Goal: Task Accomplishment & Management: Manage account settings

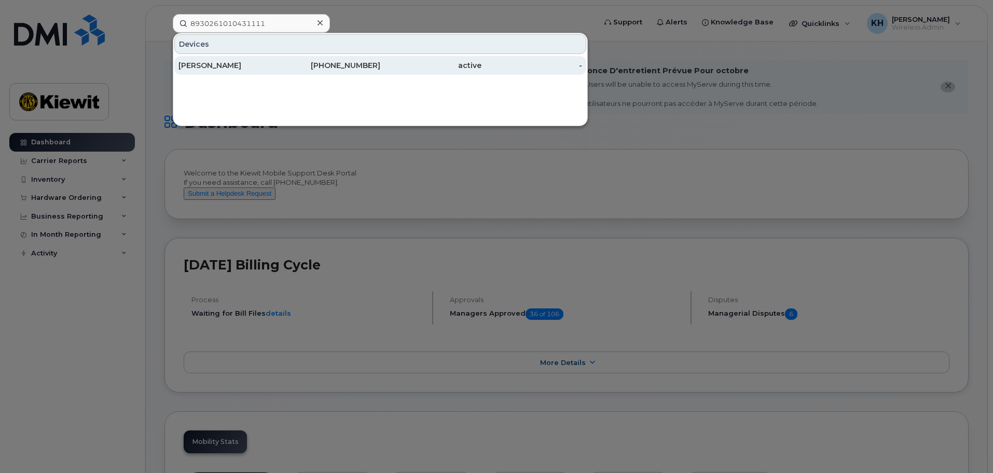
type input "8930261010431111"
click at [260, 69] on div "Robert Medley" at bounding box center [228, 65] width 101 height 10
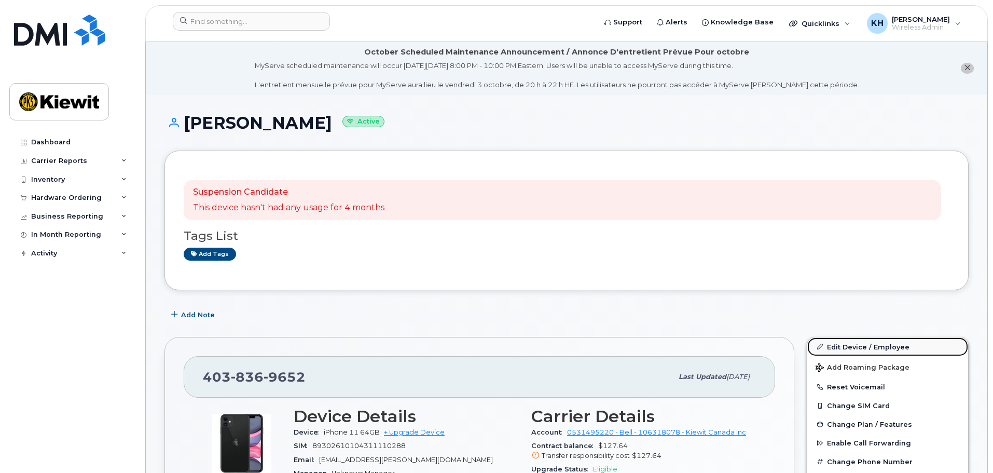
click at [850, 345] on link "Edit Device / Employee" at bounding box center [887, 346] width 161 height 19
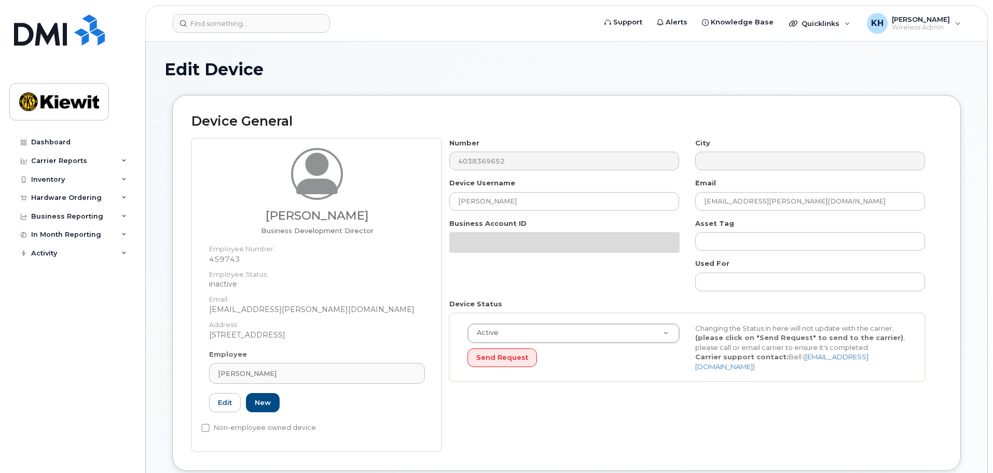
select select "14059"
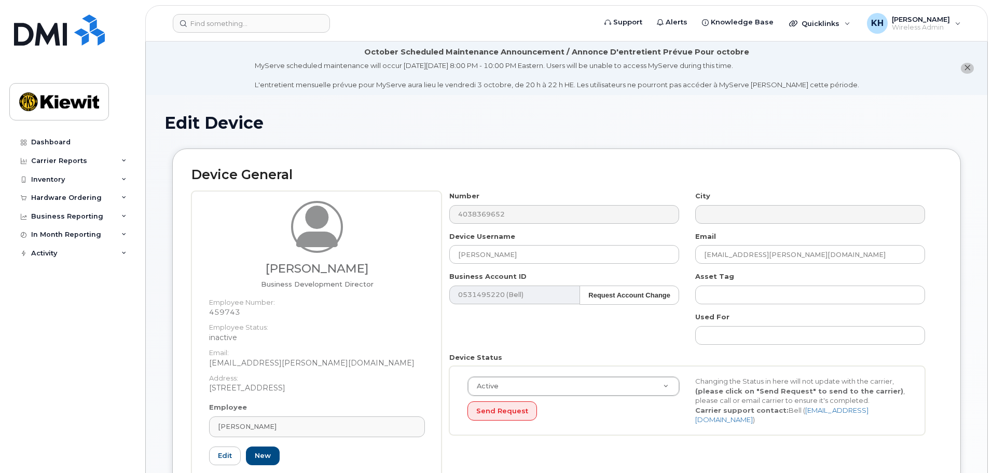
click at [561, 324] on div "Number 4038369652 City Device Username Robert Medley Email ROB.MEDLEY@KIEWIT.CO…" at bounding box center [687, 317] width 492 height 252
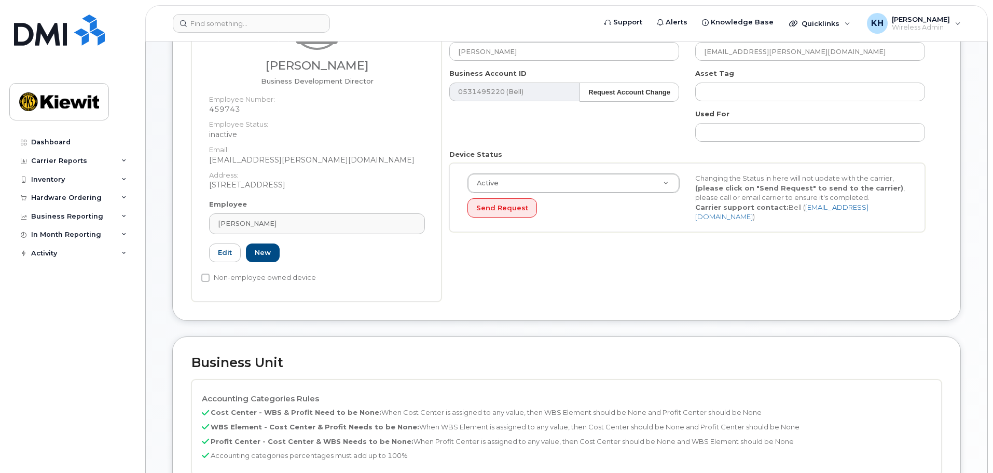
scroll to position [104, 0]
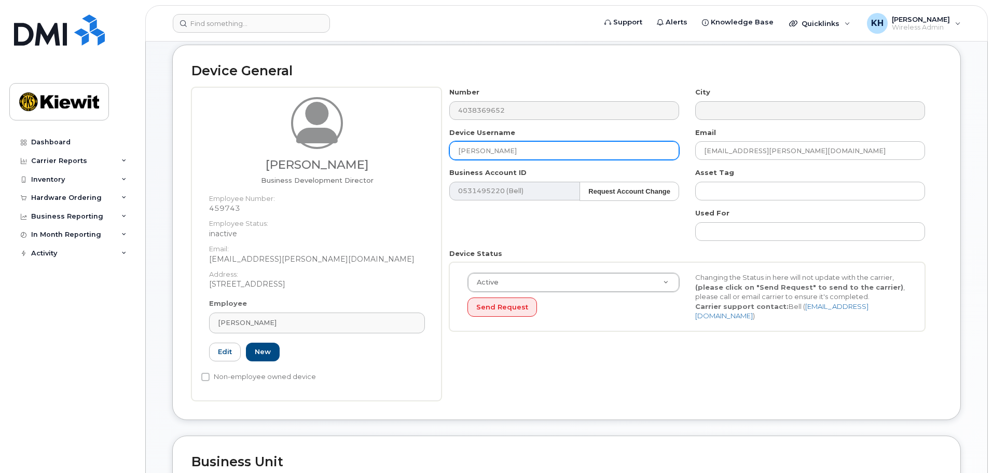
click at [530, 148] on input "Robert Medley" at bounding box center [564, 150] width 230 height 19
drag, startPoint x: 452, startPoint y: 154, endPoint x: 390, endPoint y: 152, distance: 62.3
click at [408, 155] on div "Robert Medley Business Development Director Employee Number: 459743 Employee St…" at bounding box center [566, 243] width 750 height 313
type input "Fredrik Leece"
click at [239, 337] on div "Employee Robert Medley Type first three symbols or more 459743 Edit New" at bounding box center [316, 334] width 231 height 72
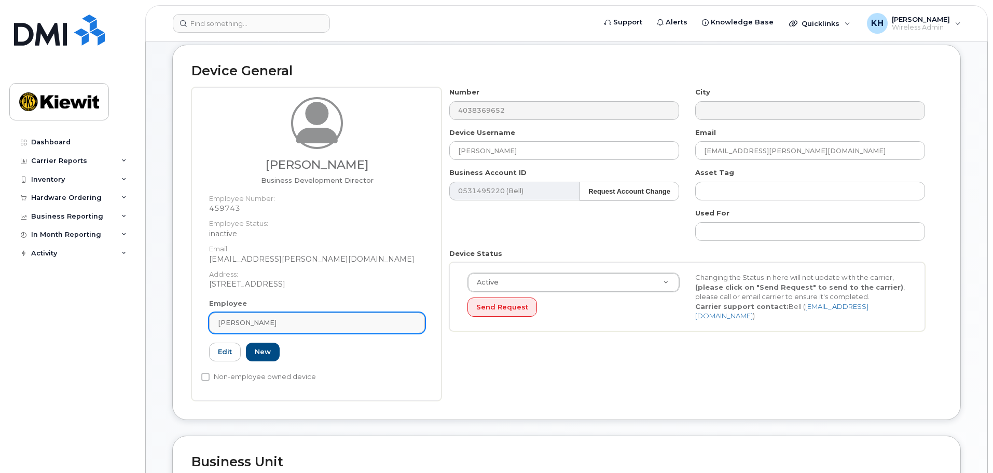
click at [246, 331] on link "Robert Medley" at bounding box center [317, 322] width 216 height 21
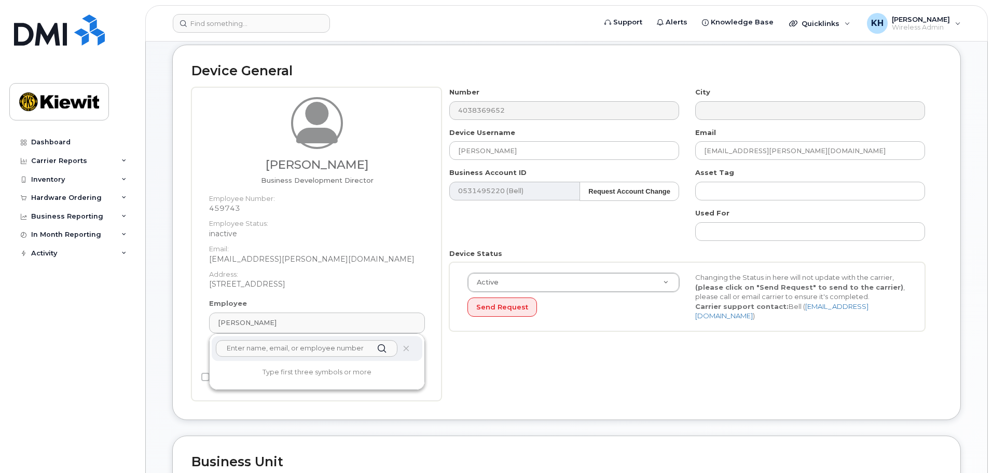
type input "r"
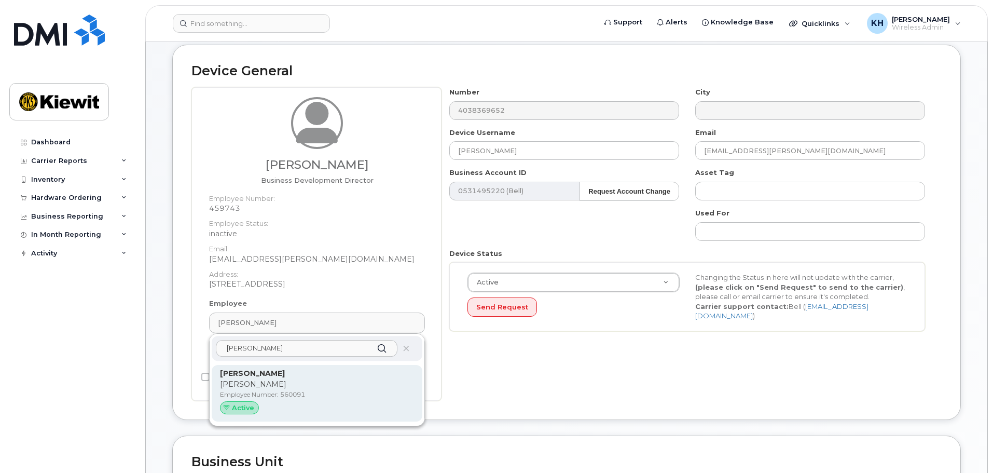
type input "fredrik leece"
click at [237, 386] on p "Garth" at bounding box center [317, 384] width 194 height 11
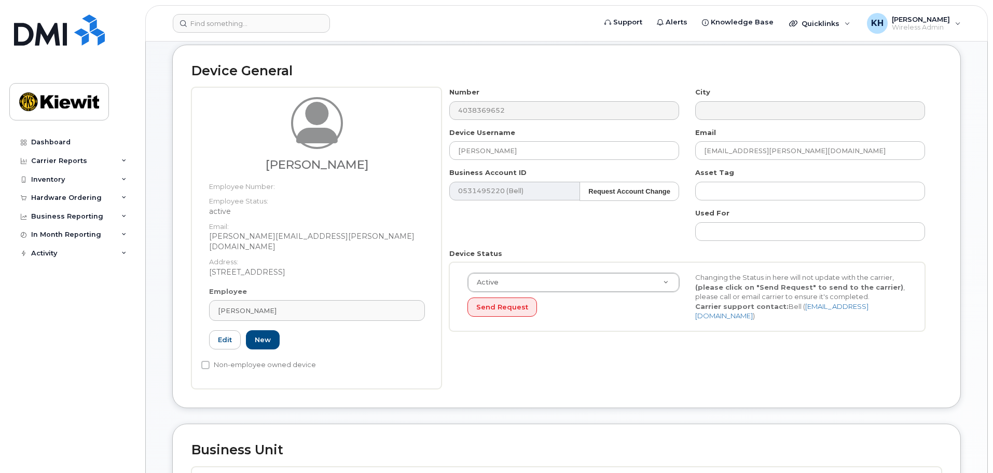
type input "560091"
type input "fredrik.leece@kiewit.com"
click at [575, 234] on div "Number 4038369652 City Device Username Fredrik Leece Email fredrik.leece@kiewit…" at bounding box center [687, 213] width 492 height 252
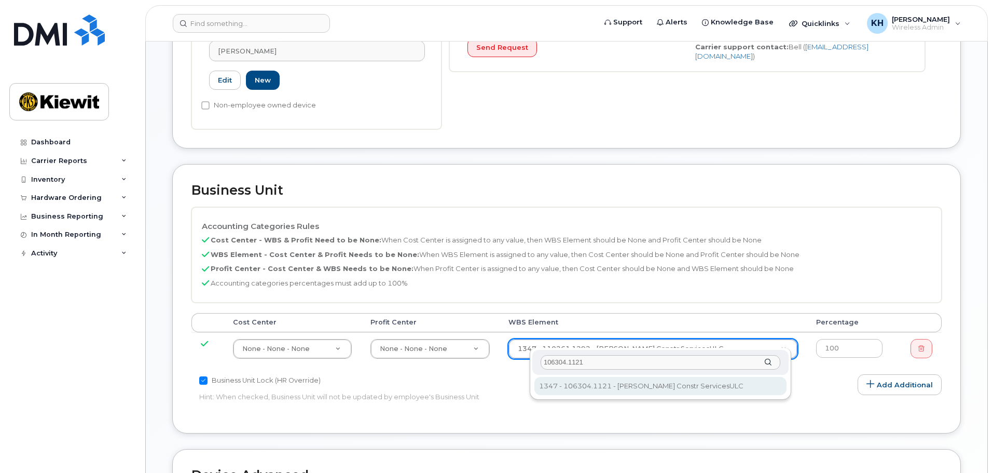
type input "106304.1121"
type input "35008645"
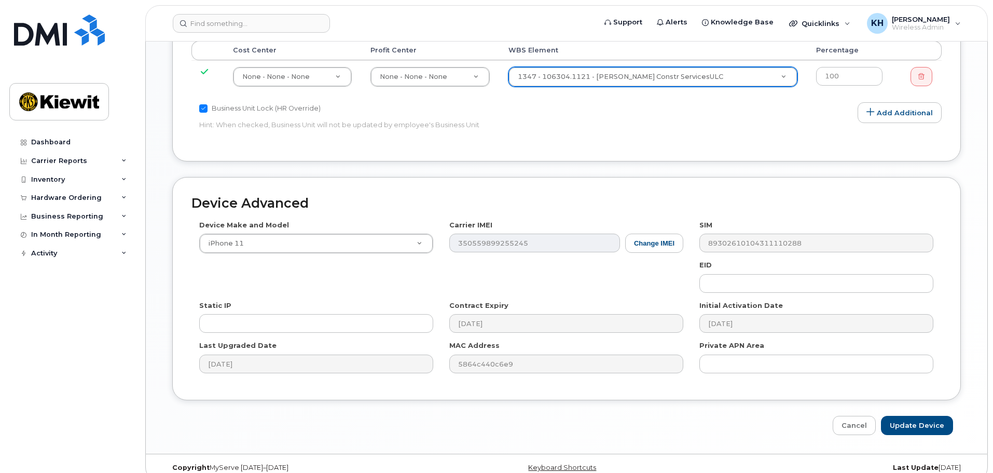
scroll to position [639, 0]
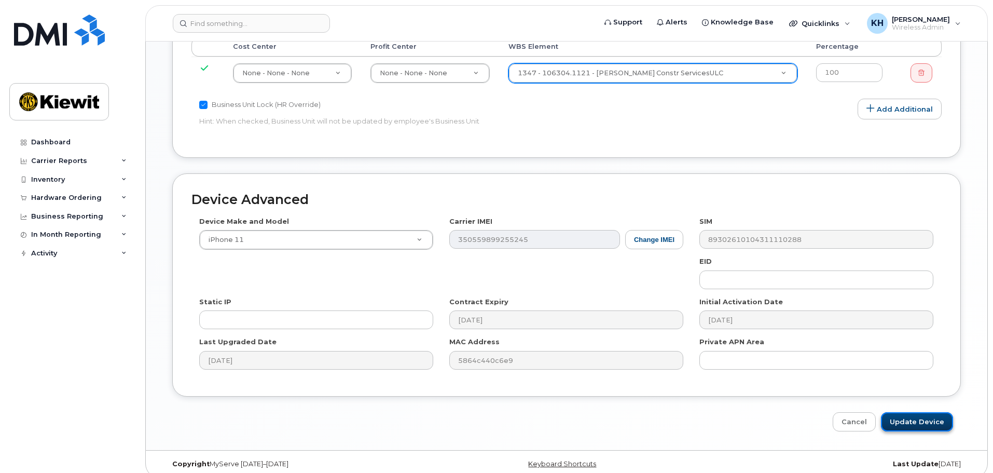
click at [934, 412] on input "Update Device" at bounding box center [917, 421] width 72 height 19
type input "Saving..."
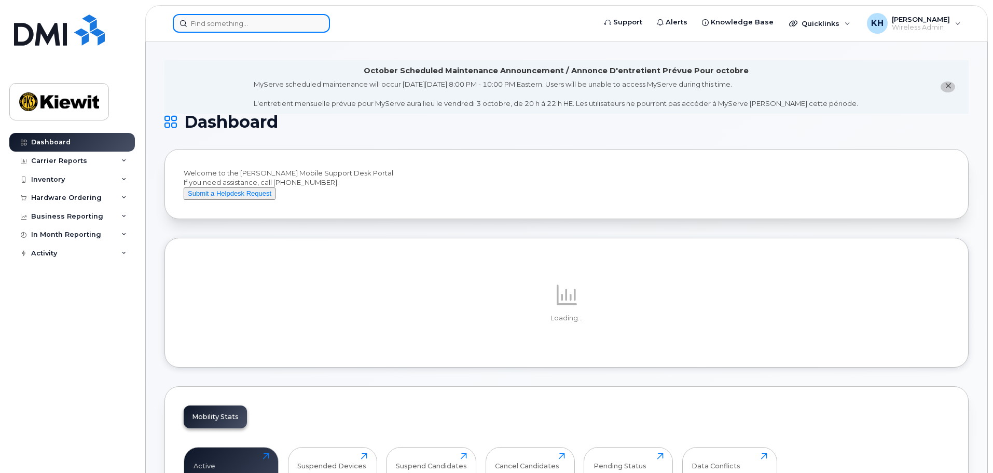
click at [293, 24] on input at bounding box center [251, 23] width 157 height 19
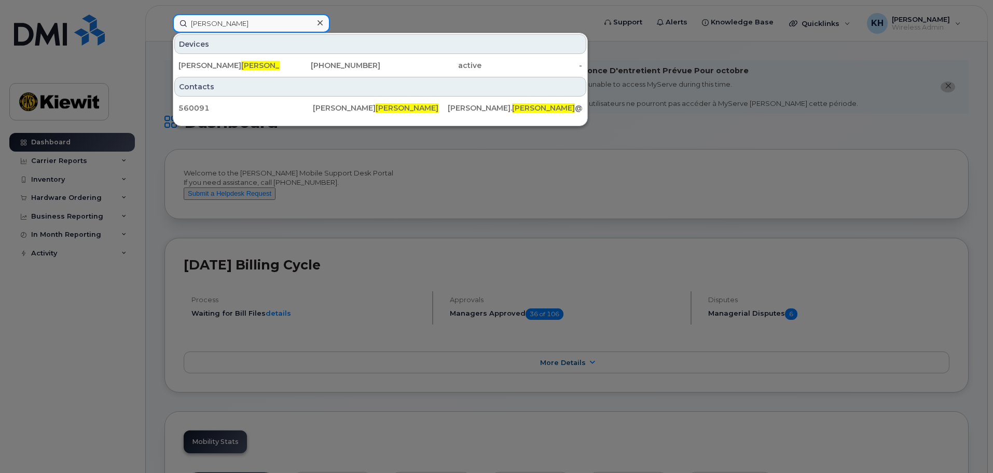
type input "leece"
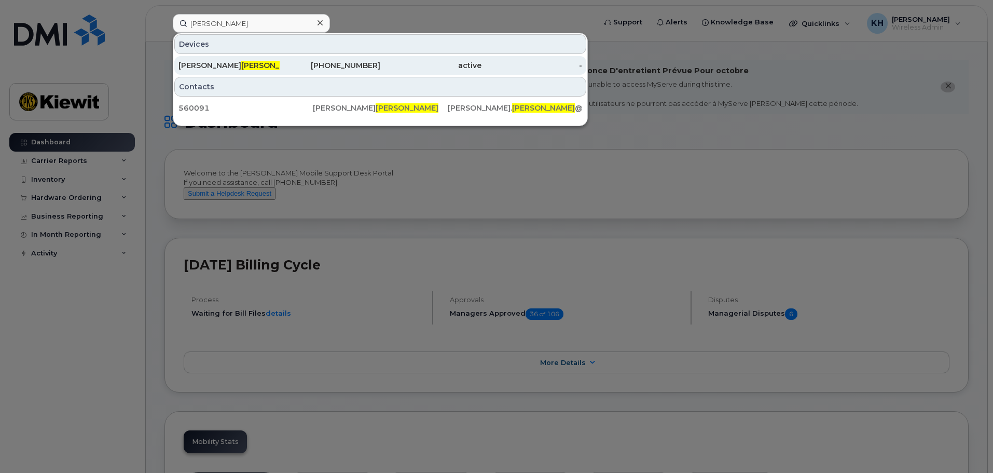
click at [241, 62] on span "[PERSON_NAME]" at bounding box center [272, 65] width 63 height 9
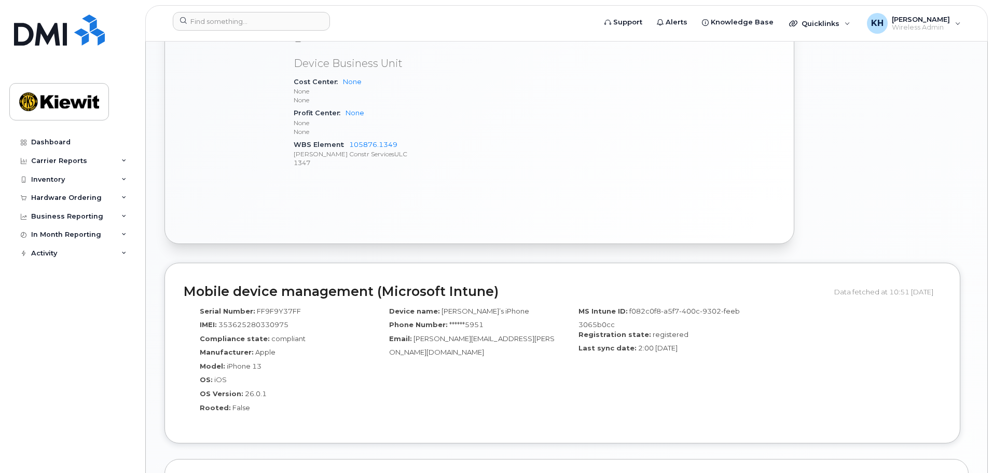
scroll to position [613, 0]
drag, startPoint x: 411, startPoint y: 136, endPoint x: 350, endPoint y: 137, distance: 61.2
click at [350, 138] on div "WBS Element 105876.1349 Kiewit Constr ServicesULC 1347" at bounding box center [406, 154] width 225 height 32
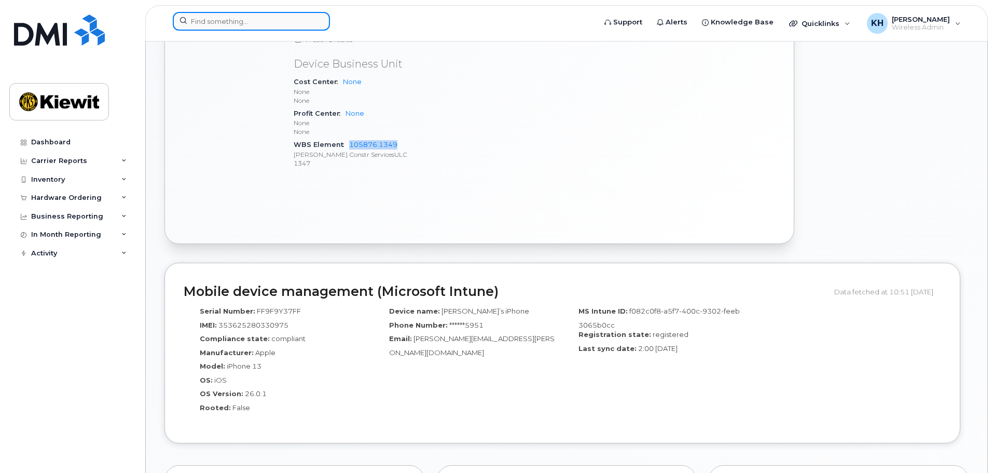
click at [238, 25] on input at bounding box center [251, 21] width 157 height 19
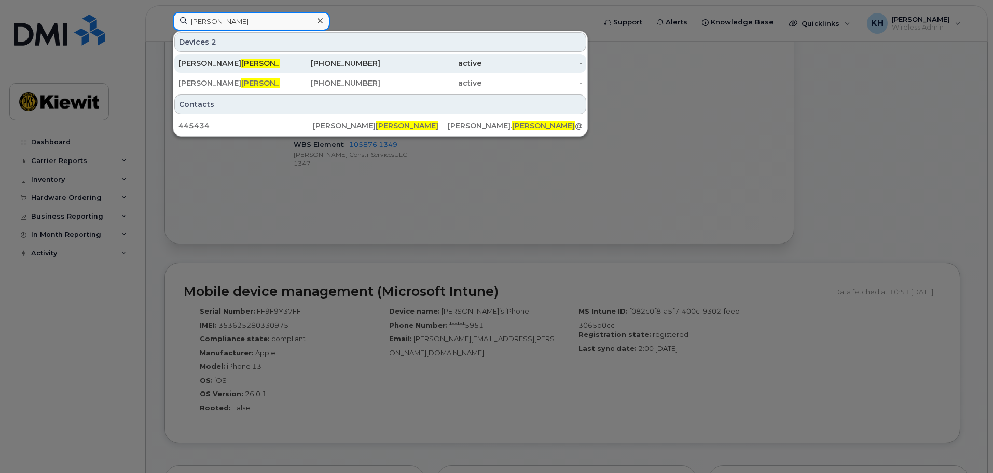
type input "hellinga"
click at [226, 68] on div "Michael Hellinga" at bounding box center [228, 63] width 101 height 19
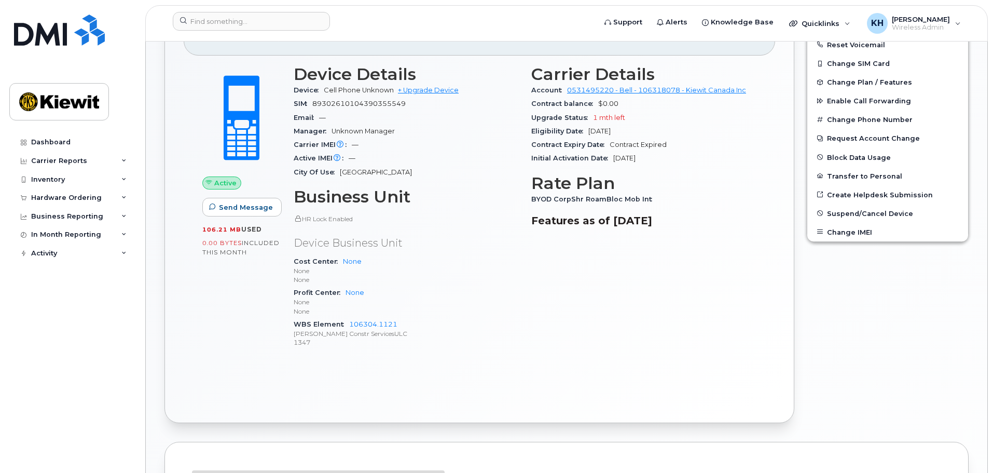
scroll to position [302, 0]
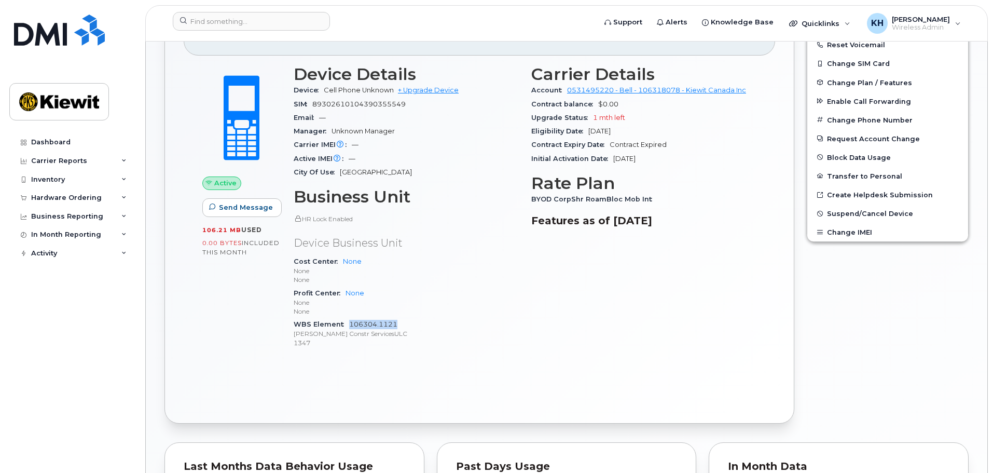
drag, startPoint x: 415, startPoint y: 321, endPoint x: 350, endPoint y: 323, distance: 65.4
click at [350, 323] on div "WBS Element 106304.1121 [PERSON_NAME] Constr ServicesULC 1347" at bounding box center [406, 333] width 225 height 32
copy link "106304.1121"
click at [230, 18] on input at bounding box center [251, 21] width 157 height 19
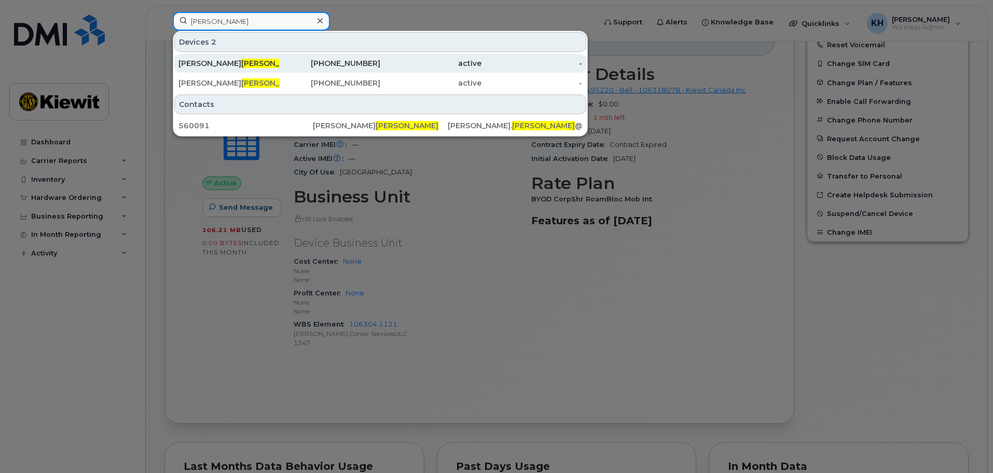
type input "leece"
click at [226, 61] on div "Garth Leece" at bounding box center [228, 63] width 101 height 10
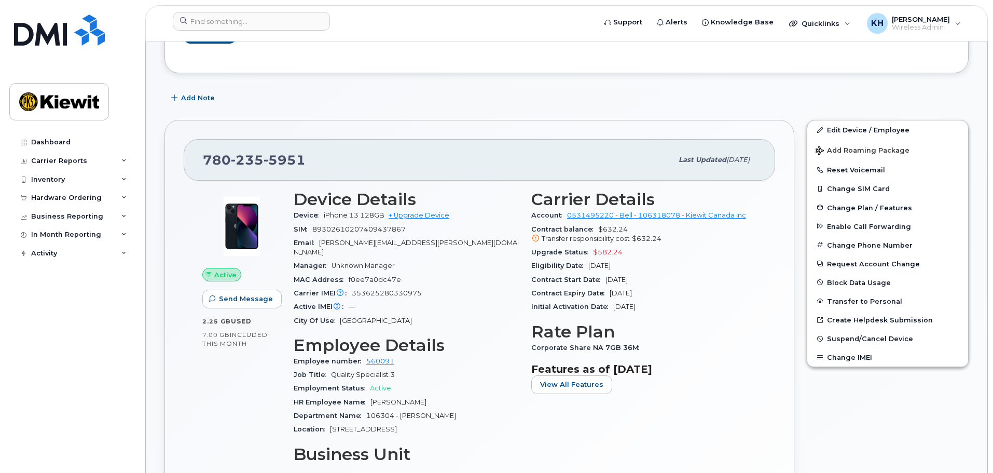
scroll to position [156, 0]
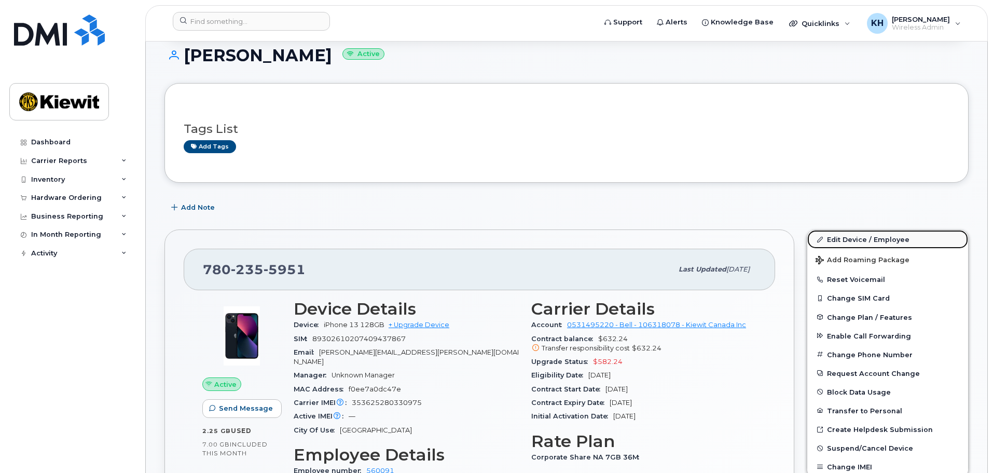
click at [867, 238] on link "Edit Device / Employee" at bounding box center [887, 239] width 161 height 19
click at [853, 238] on link "Edit Device / Employee" at bounding box center [887, 239] width 161 height 19
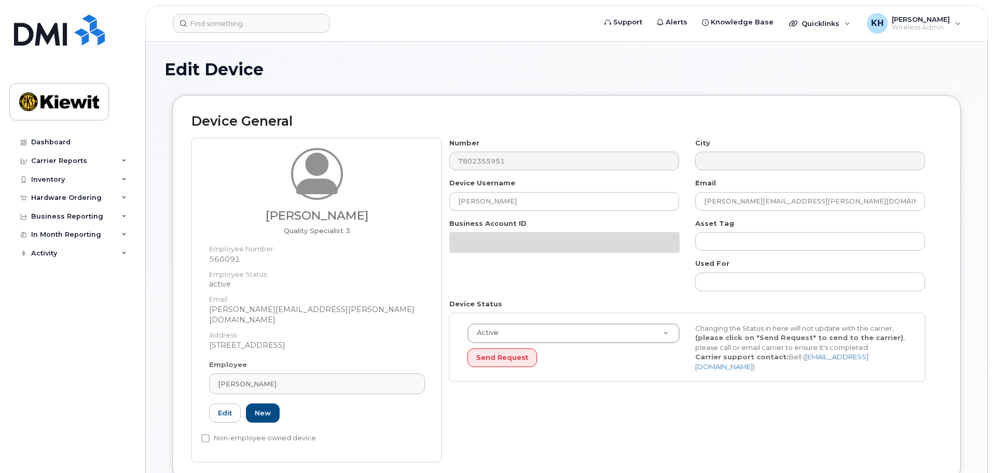
select select "14059"
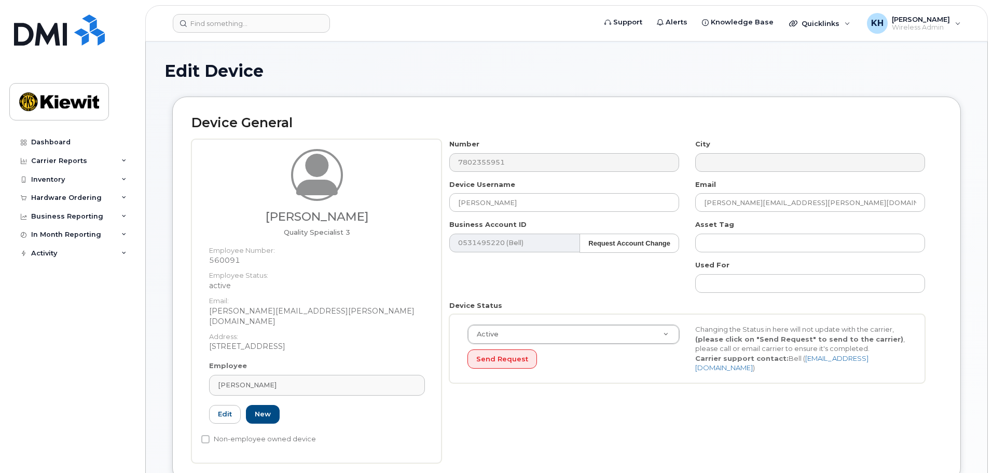
scroll to position [363, 0]
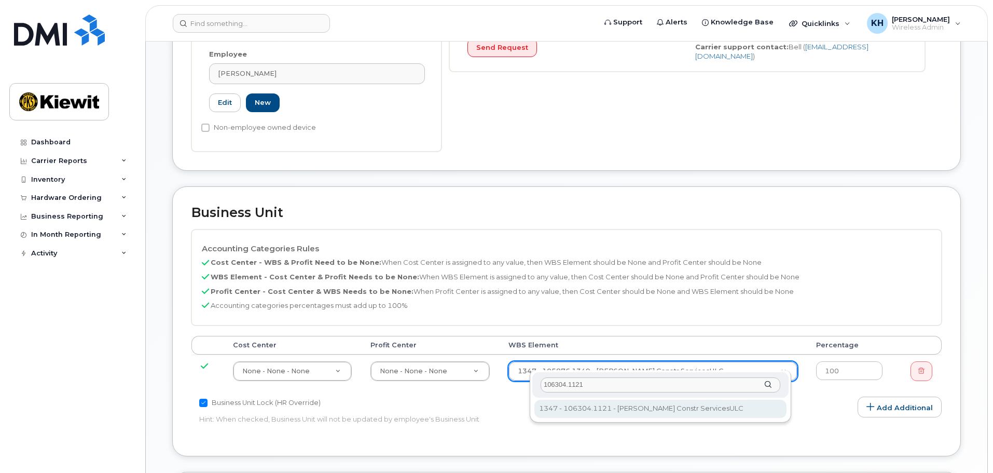
type input "106304.1121"
type input "35008645"
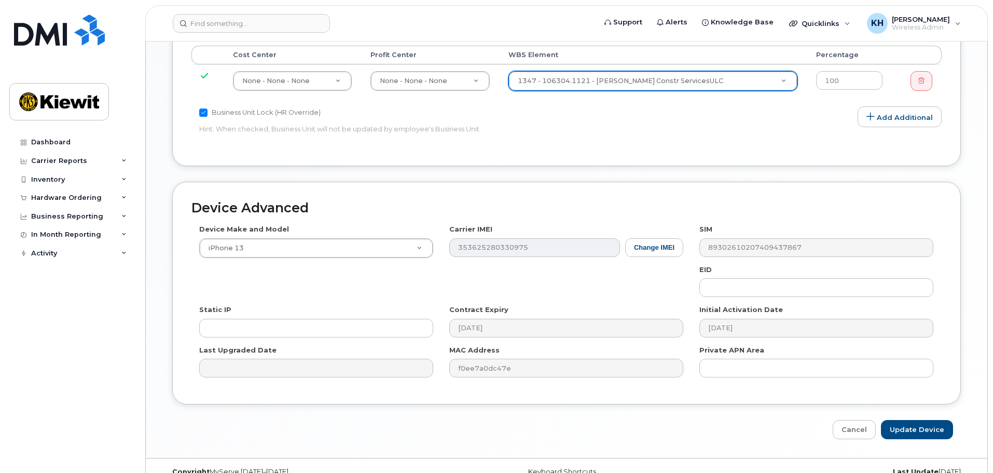
scroll to position [661, 0]
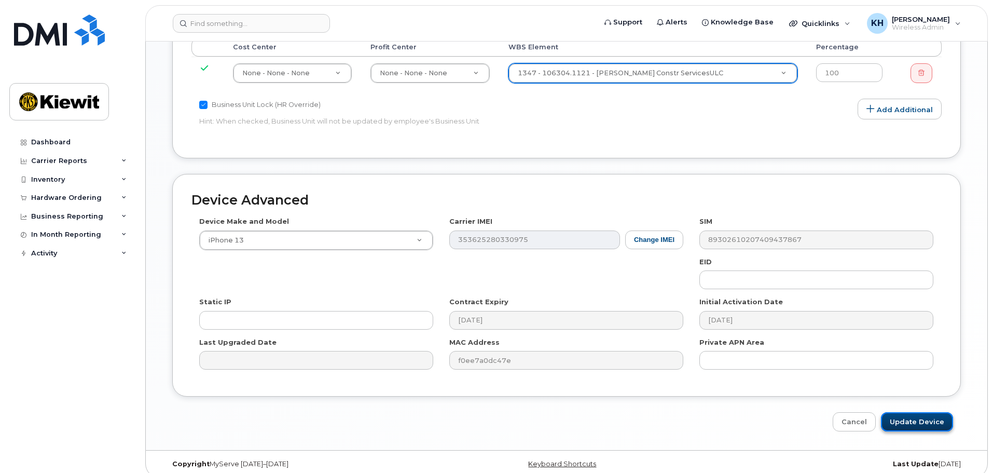
click at [915, 417] on input "Update Device" at bounding box center [917, 421] width 72 height 19
type input "Saving..."
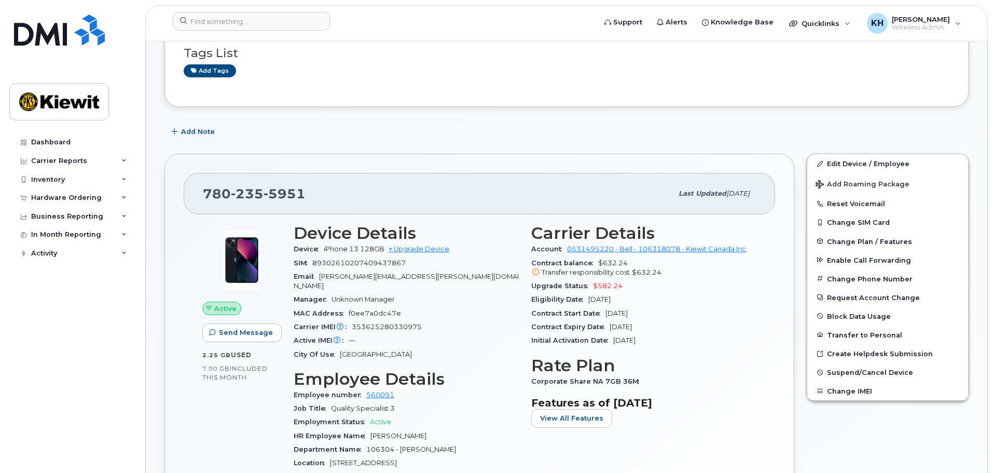
scroll to position [311, 0]
